Goal: Transaction & Acquisition: Subscribe to service/newsletter

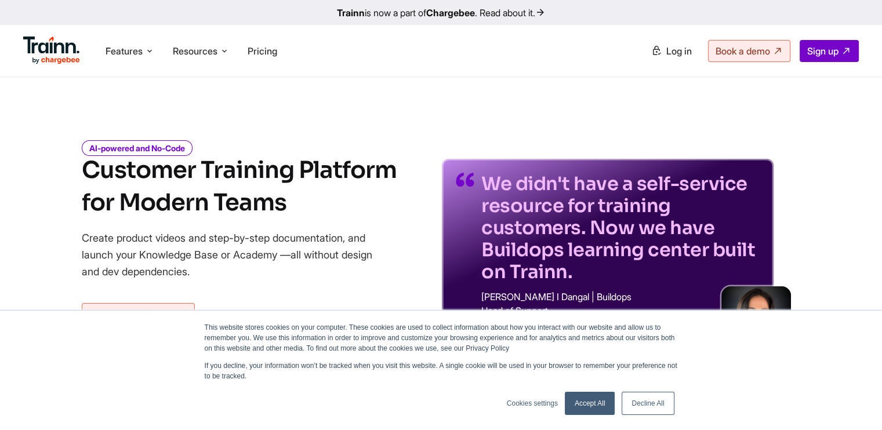
click at [594, 402] on link "Accept All" at bounding box center [590, 403] width 50 height 23
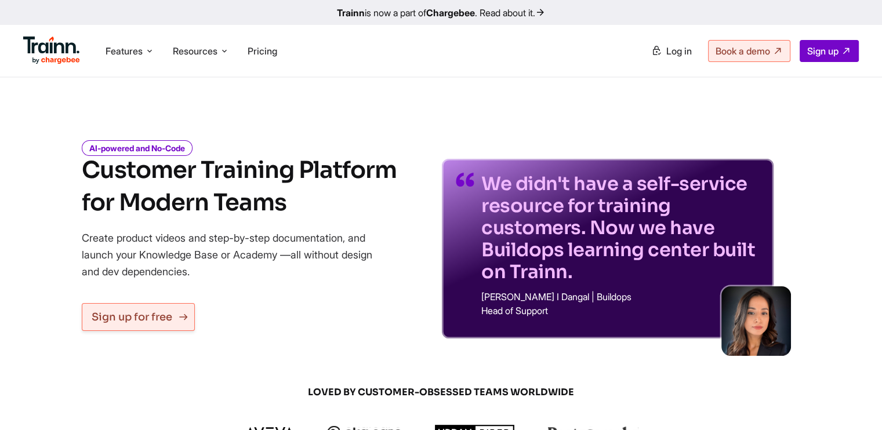
click at [151, 314] on link "Sign up for free" at bounding box center [138, 317] width 113 height 28
click at [176, 324] on link "Sign up for free" at bounding box center [138, 317] width 113 height 28
